Goal: Download file/media

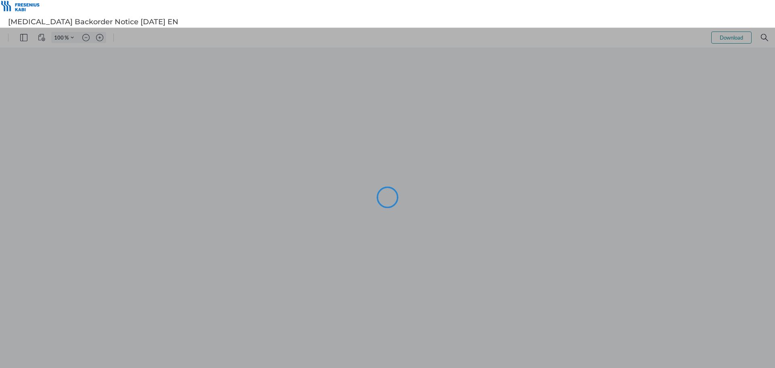
type input "96"
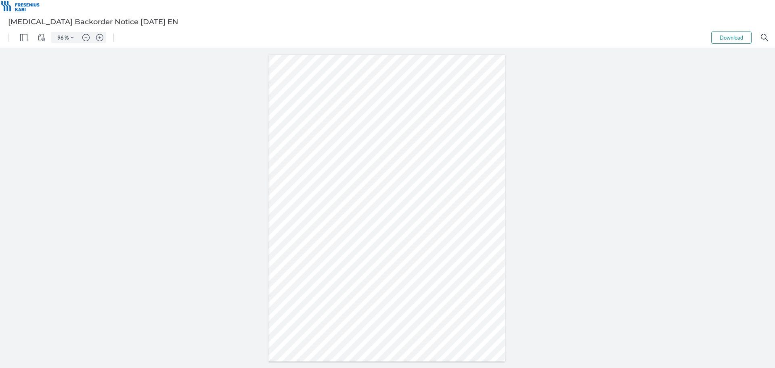
click at [473, 139] on div at bounding box center [386, 208] width 237 height 306
click at [738, 35] on button "Download" at bounding box center [731, 37] width 40 height 12
click at [730, 38] on button "Download" at bounding box center [731, 37] width 40 height 12
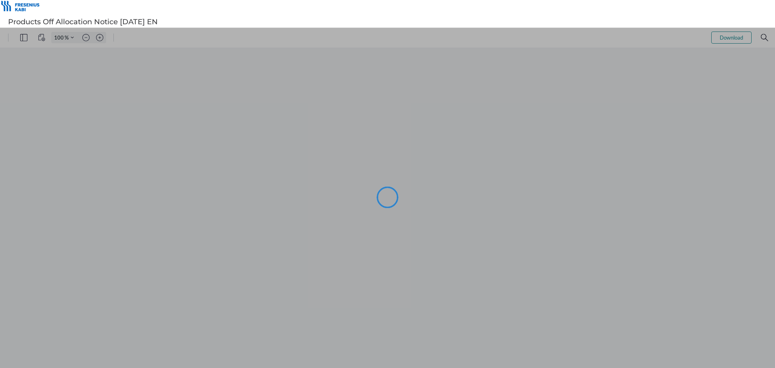
type input "96"
